Goal: Information Seeking & Learning: Learn about a topic

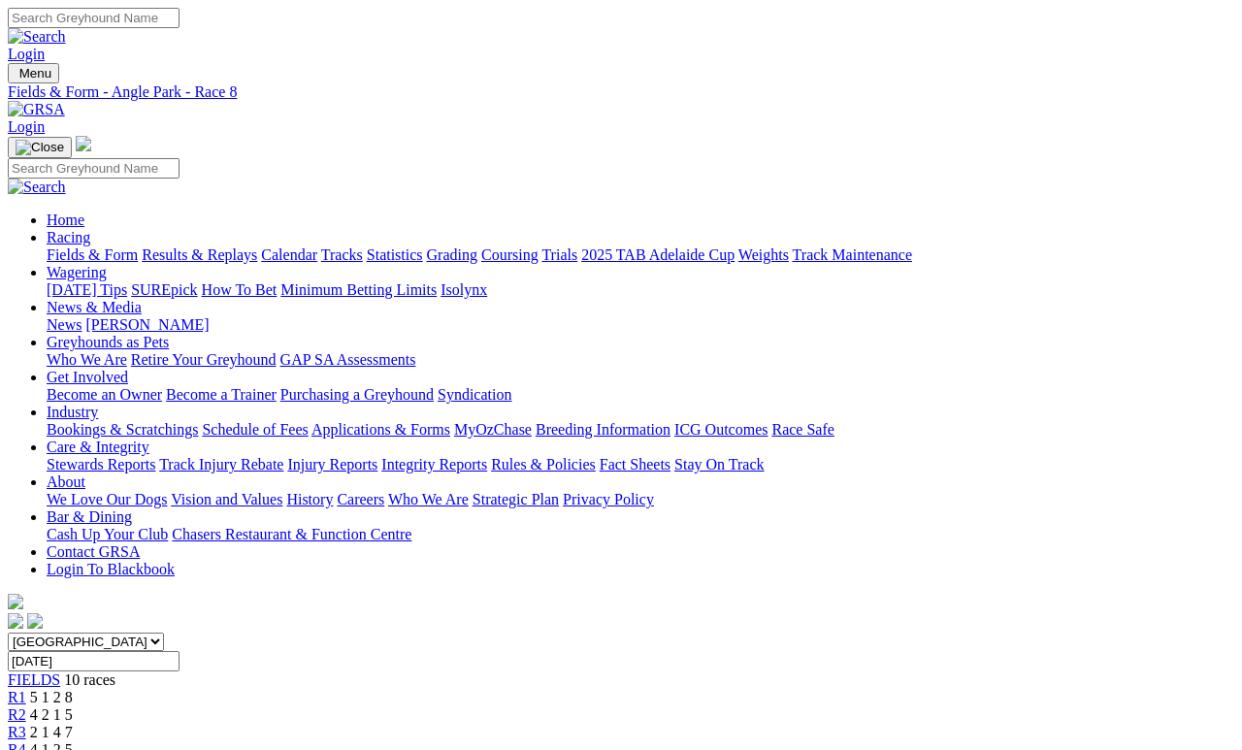
scroll to position [0, 1]
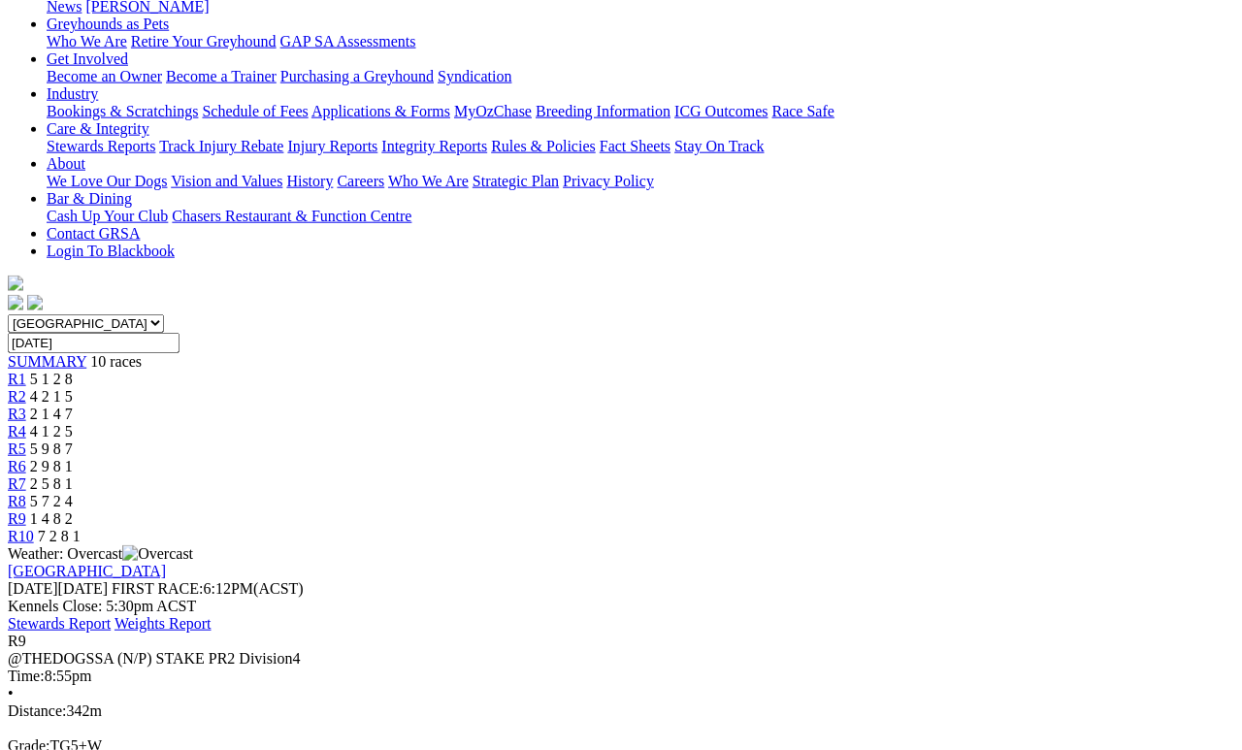
scroll to position [319, 0]
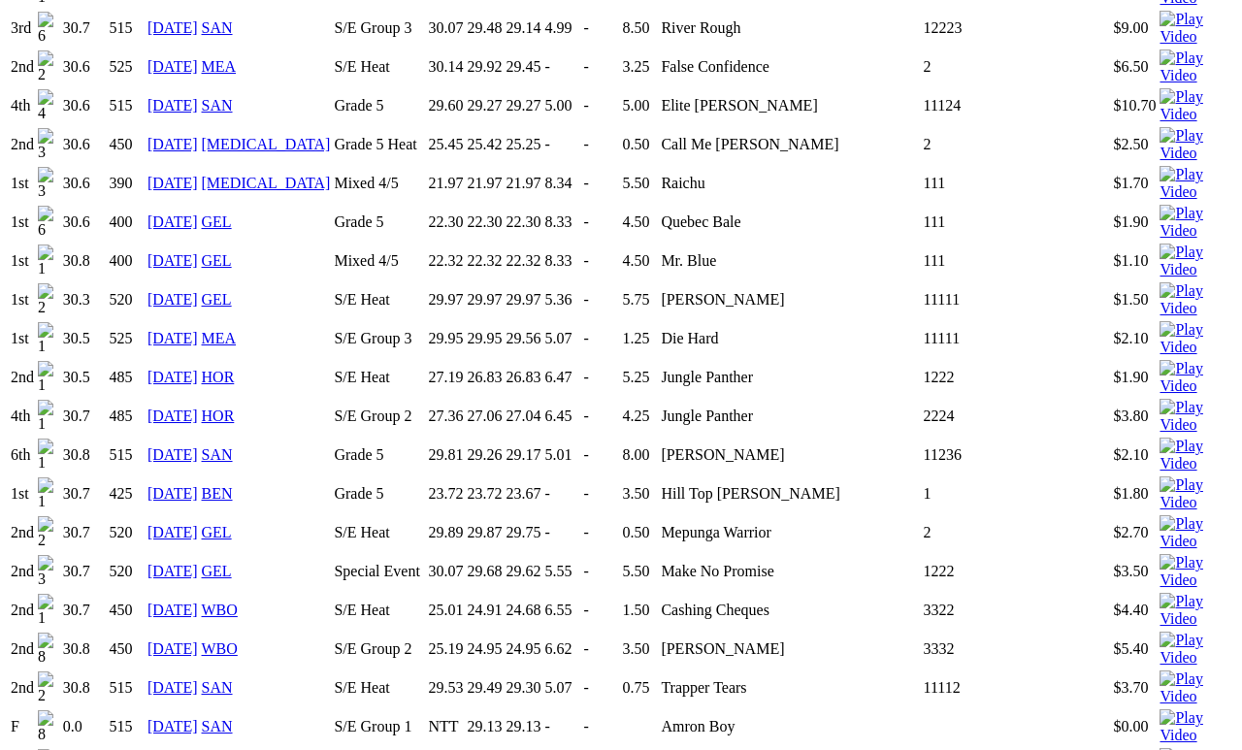
scroll to position [2142, 0]
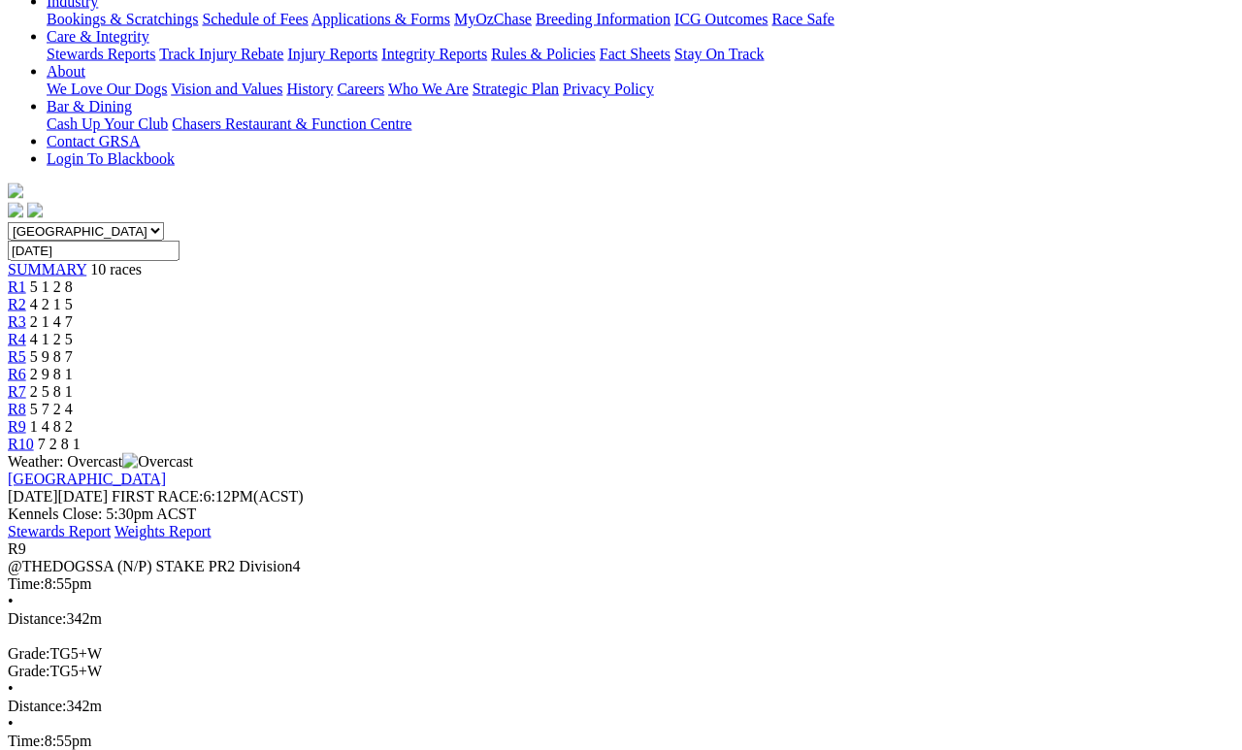
scroll to position [409, 0]
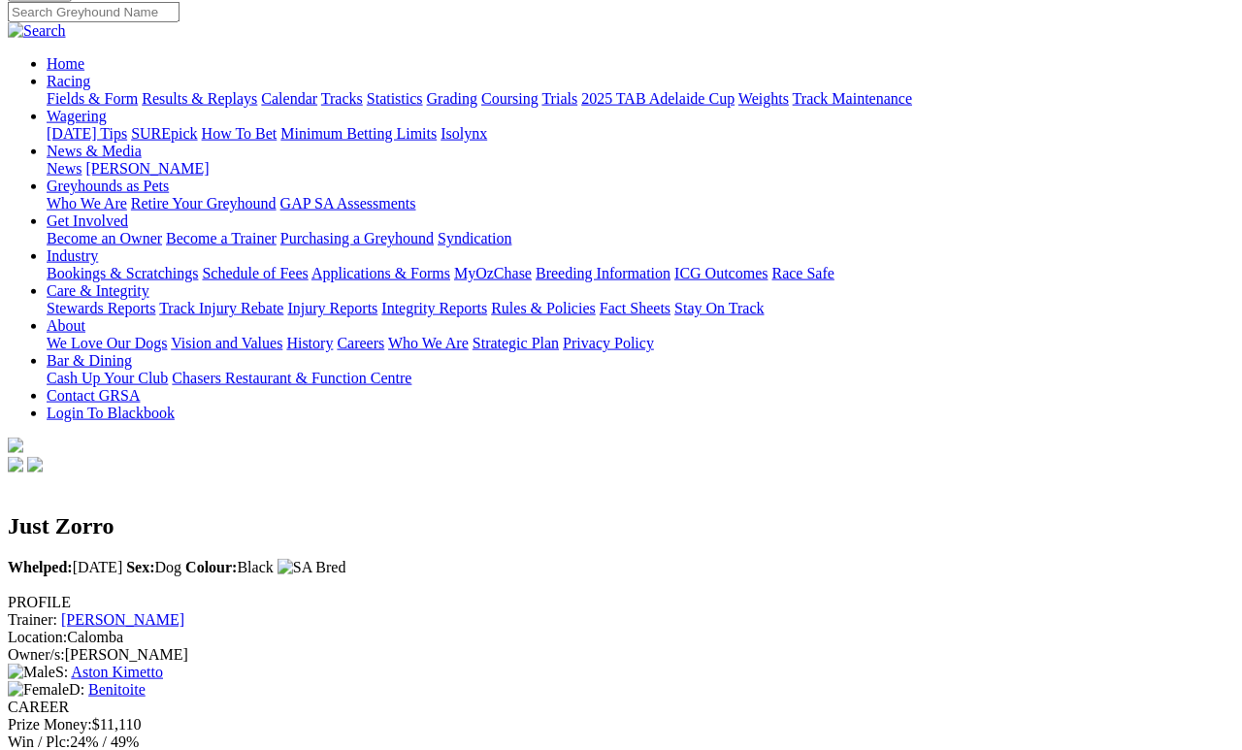
scroll to position [157, 0]
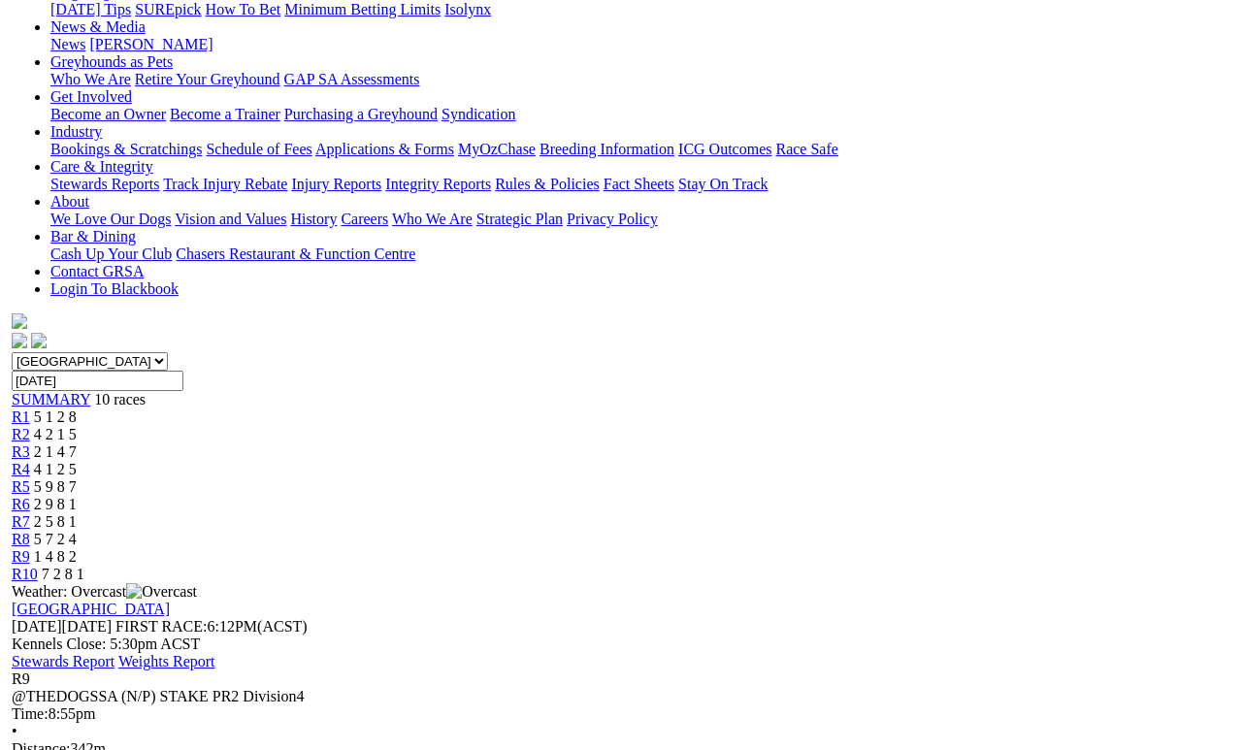
scroll to position [277, 0]
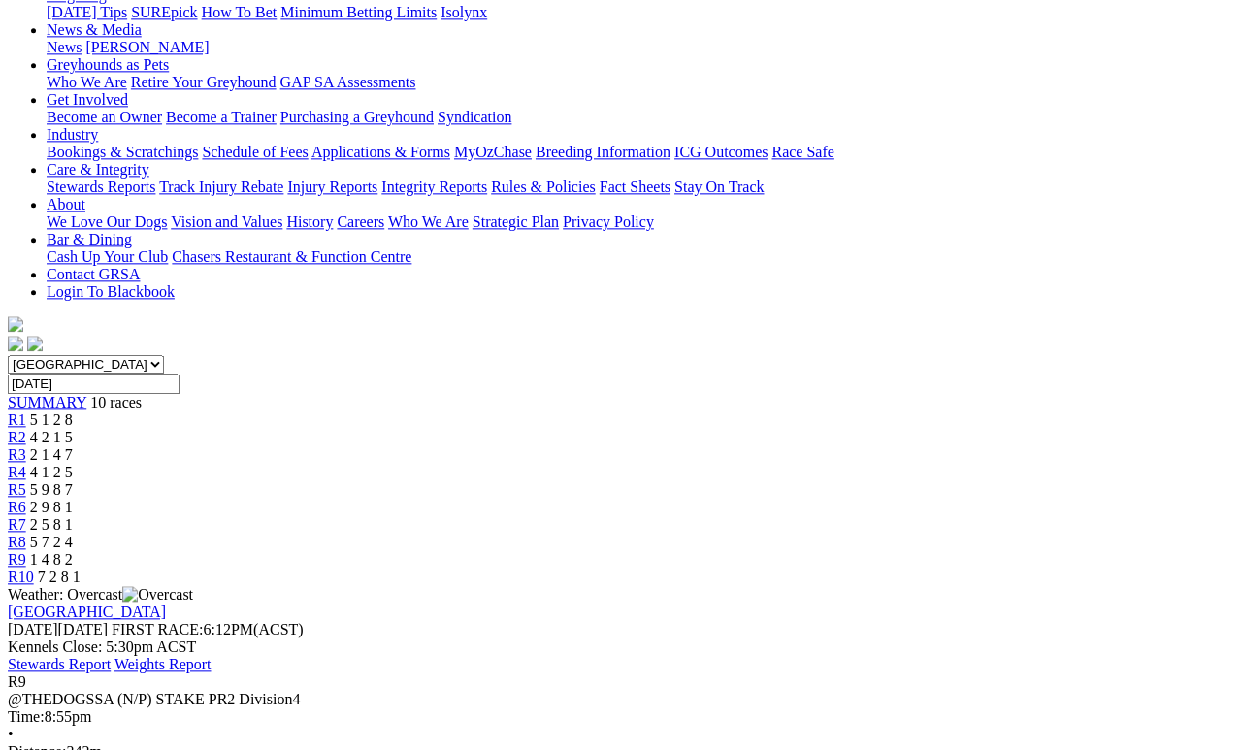
click at [81, 568] on span "7 2 8 1" at bounding box center [59, 576] width 43 height 16
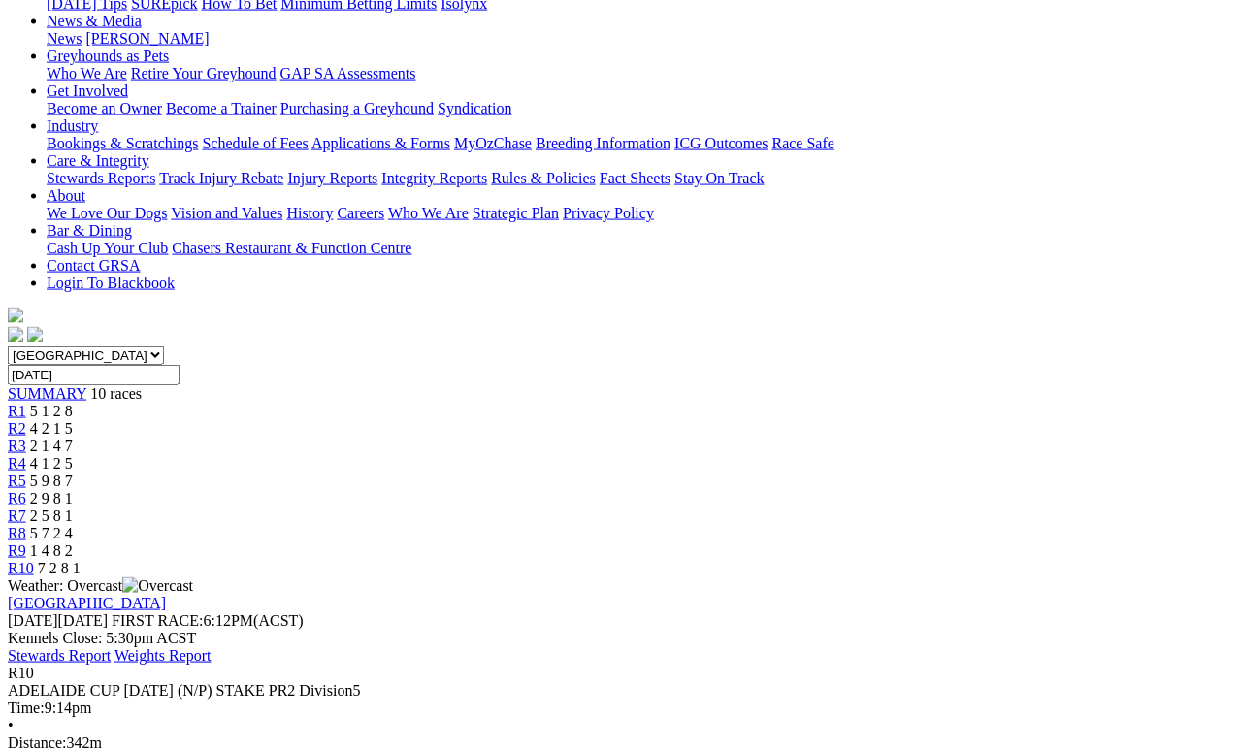
scroll to position [287, 0]
